Goal: Task Accomplishment & Management: Complete application form

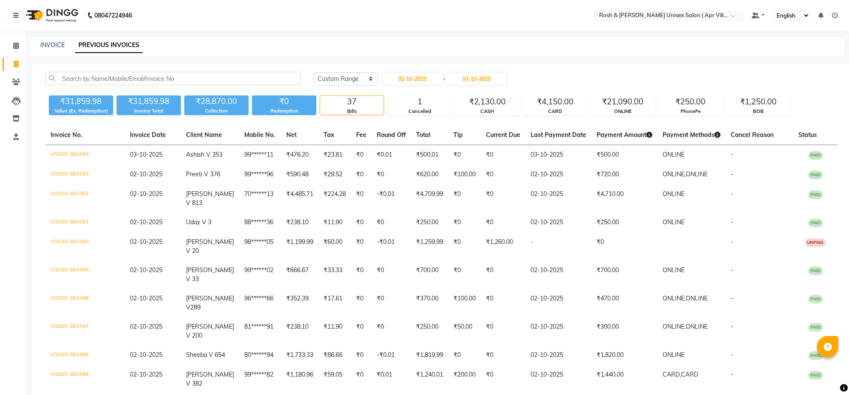
select select "range"
click at [367, 86] on select "[DATE] [DATE] Custom Range" at bounding box center [346, 78] width 64 height 13
click at [315, 80] on select "[DATE] [DATE] Custom Range" at bounding box center [346, 78] width 64 height 13
click at [410, 85] on input "02-10-2025" at bounding box center [412, 79] width 60 height 12
select select "10"
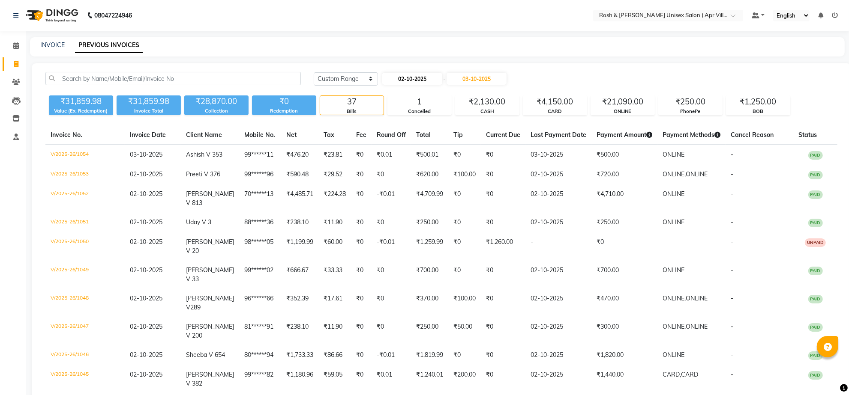
select select "2025"
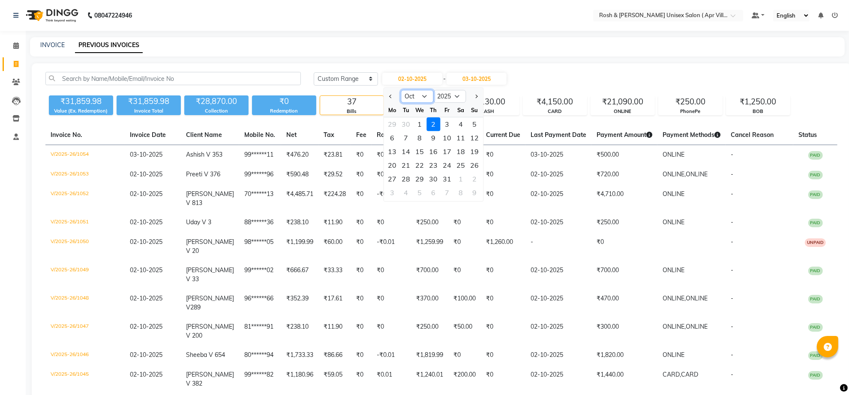
click at [433, 103] on select "Jan Feb Mar Apr May Jun [DATE] Aug Sep Oct Nov Dec" at bounding box center [416, 96] width 33 height 13
select select "9"
click at [406, 99] on select "Jan Feb Mar Apr May Jun [DATE] Aug Sep Oct Nov Dec" at bounding box center [416, 96] width 33 height 13
click at [467, 131] on div "6" at bounding box center [461, 124] width 14 height 14
type input "[DATE]"
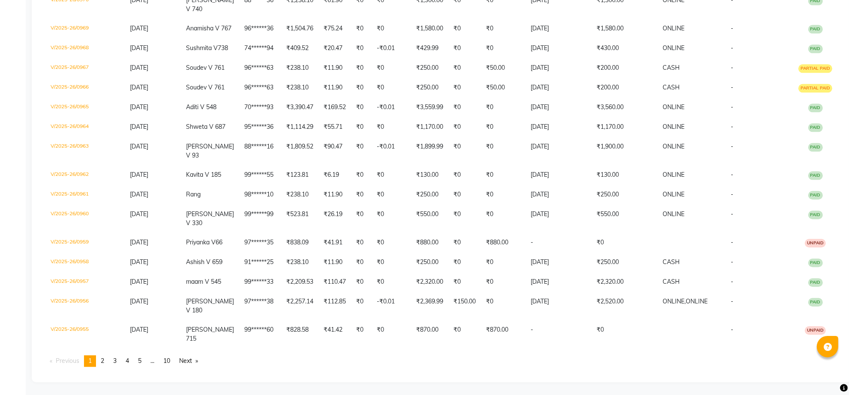
scroll to position [2523, 0]
click at [129, 358] on span "4" at bounding box center [127, 361] width 3 height 8
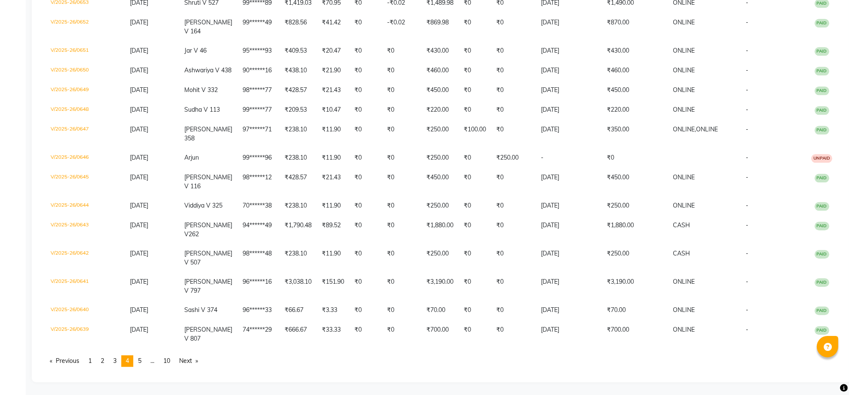
scroll to position [2194, 0]
click at [117, 357] on span "3" at bounding box center [114, 361] width 3 height 8
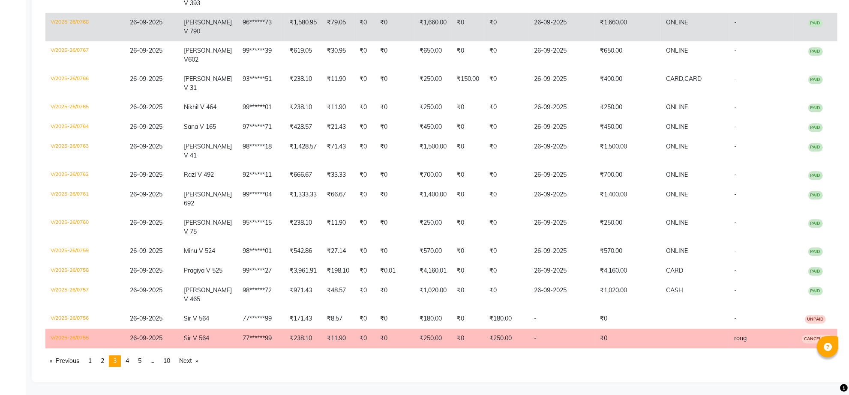
scroll to position [2487, 0]
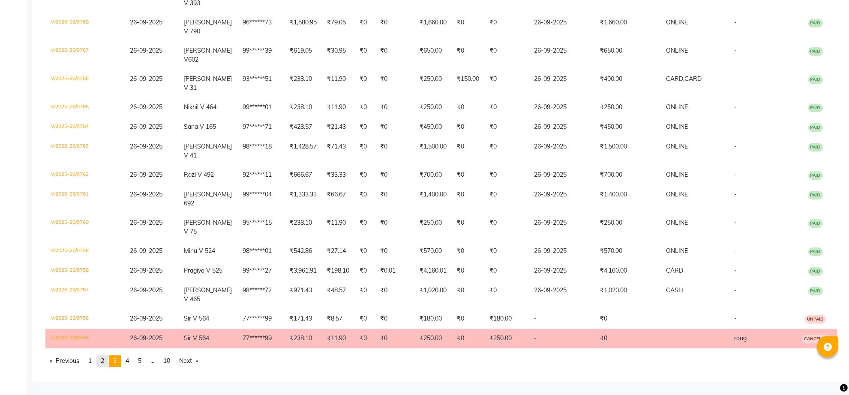
click at [108, 358] on link "page 2" at bounding box center [102, 362] width 12 height 12
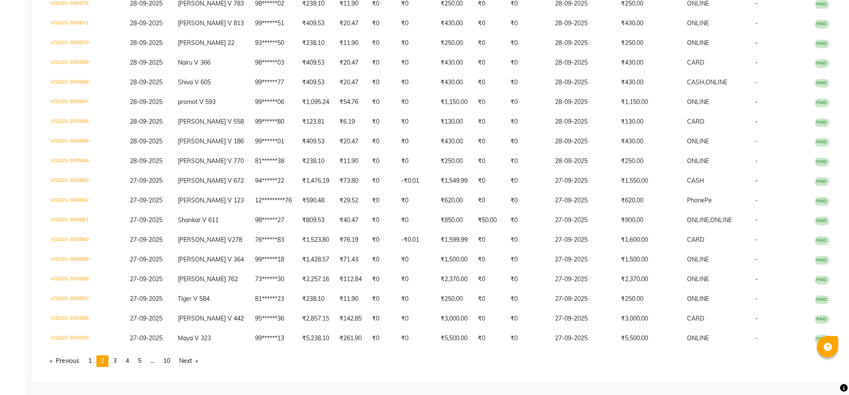
scroll to position [2461, 0]
click at [146, 357] on link "page 5" at bounding box center [140, 362] width 12 height 12
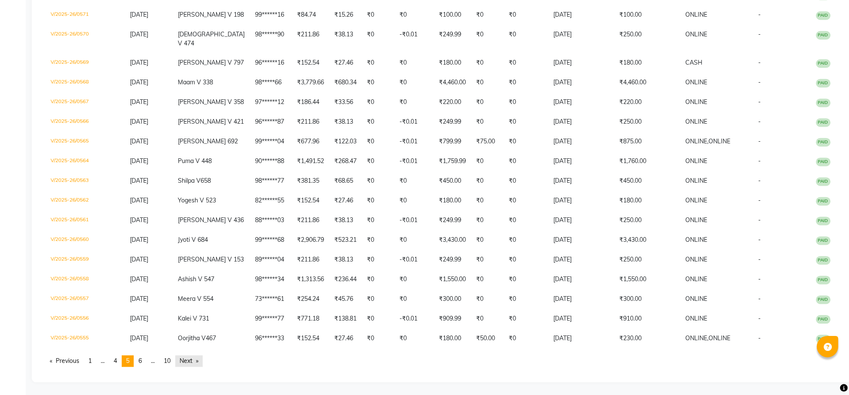
scroll to position [2558, 0]
click at [203, 356] on link "Next page" at bounding box center [188, 362] width 27 height 12
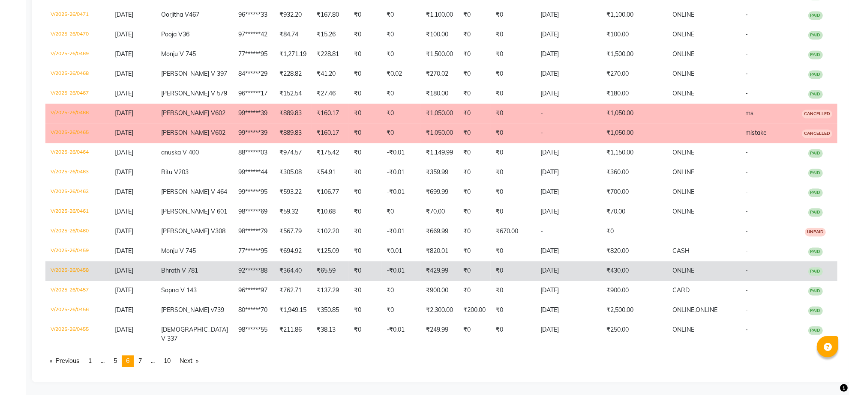
scroll to position [2095, 0]
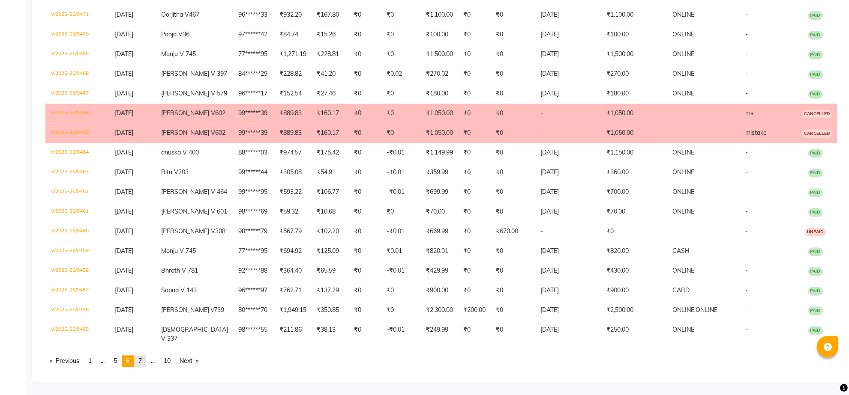
click at [142, 359] on span "7" at bounding box center [139, 361] width 3 height 8
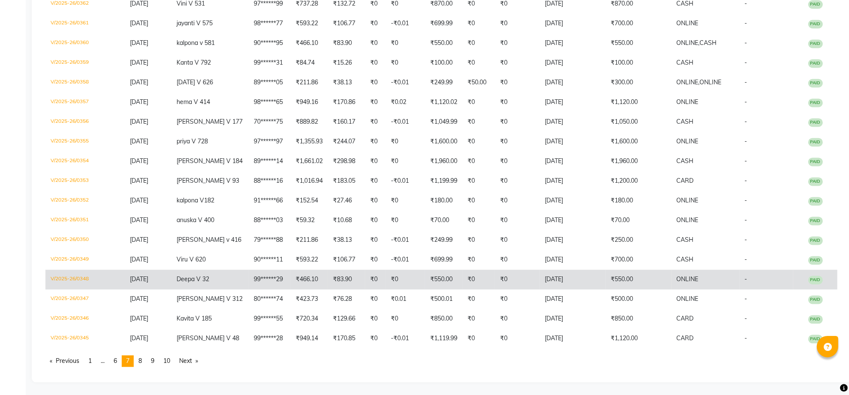
scroll to position [2505, 0]
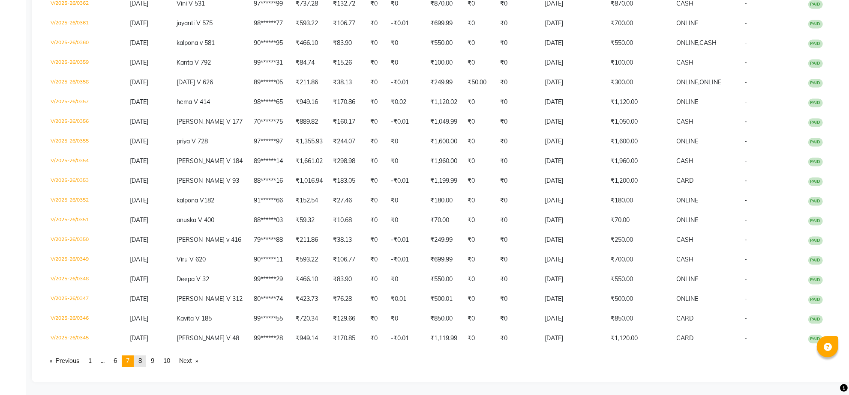
click at [142, 357] on span "8" at bounding box center [139, 361] width 3 height 8
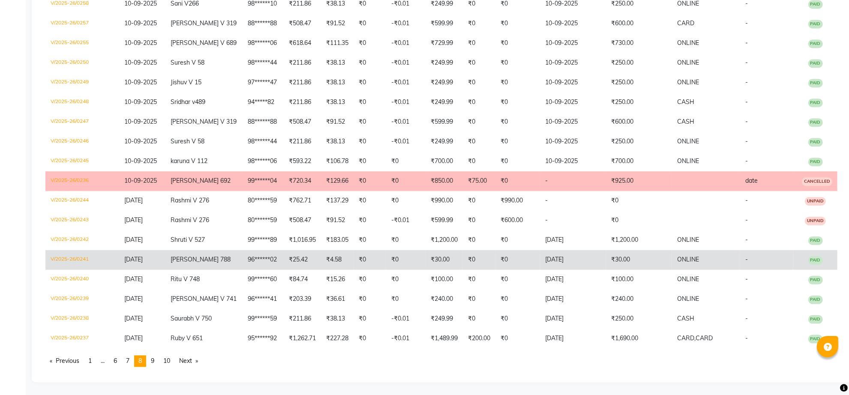
scroll to position [2576, 0]
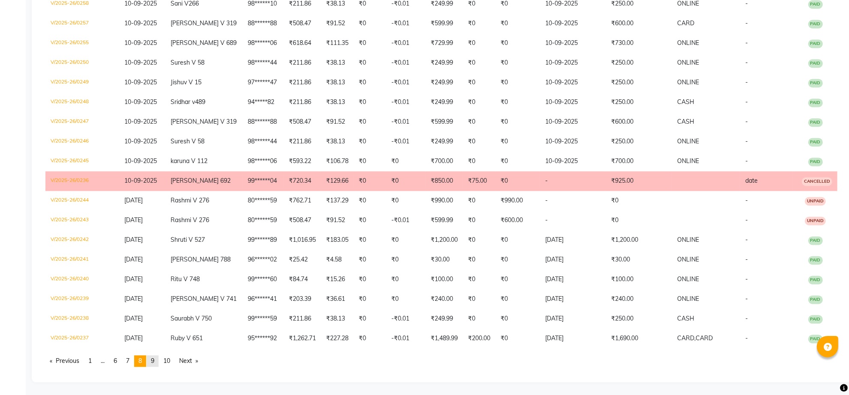
click at [158, 359] on link "page 9" at bounding box center [152, 362] width 12 height 12
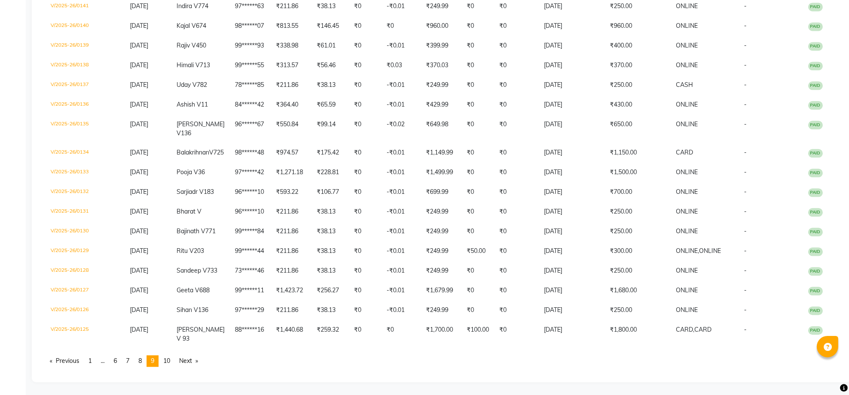
scroll to position [2087, 0]
click at [170, 357] on span "10" at bounding box center [166, 361] width 7 height 8
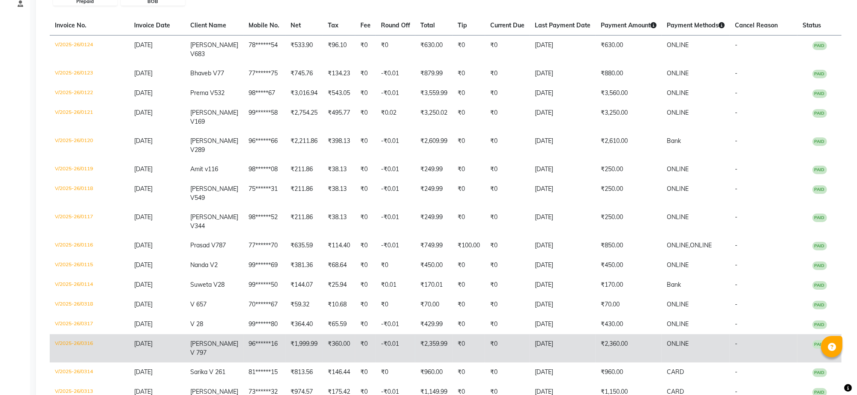
scroll to position [0, 0]
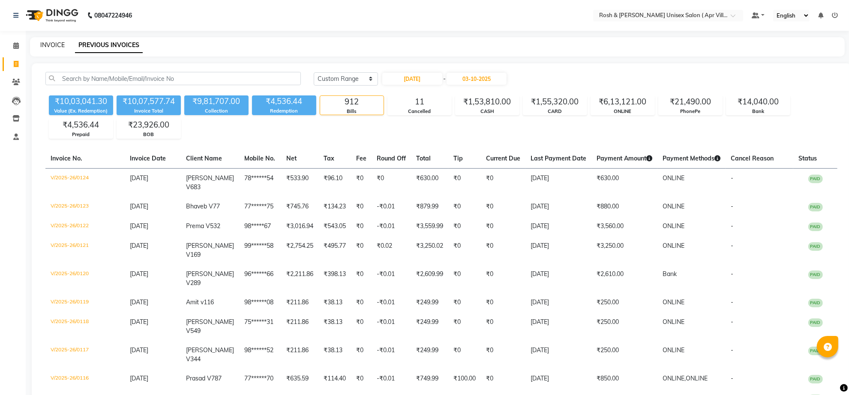
click at [48, 48] on link "INVOICE" at bounding box center [52, 45] width 24 height 8
select select "service"
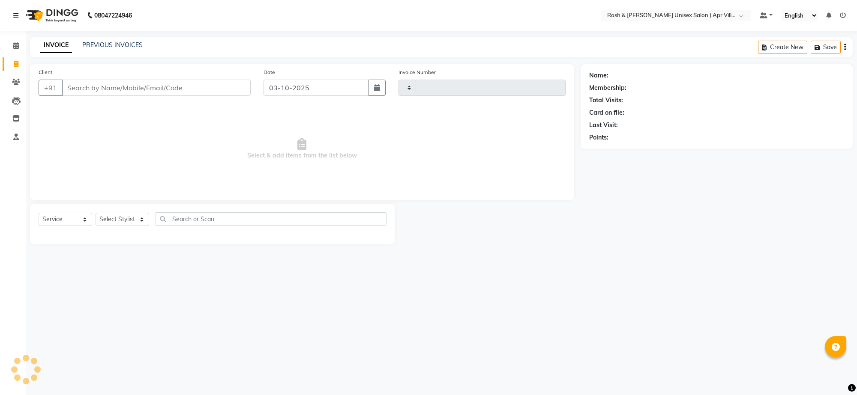
type input "1055"
select select "8955"
click at [88, 96] on div "+91" at bounding box center [145, 88] width 212 height 16
